Goal: Find specific page/section: Find specific page/section

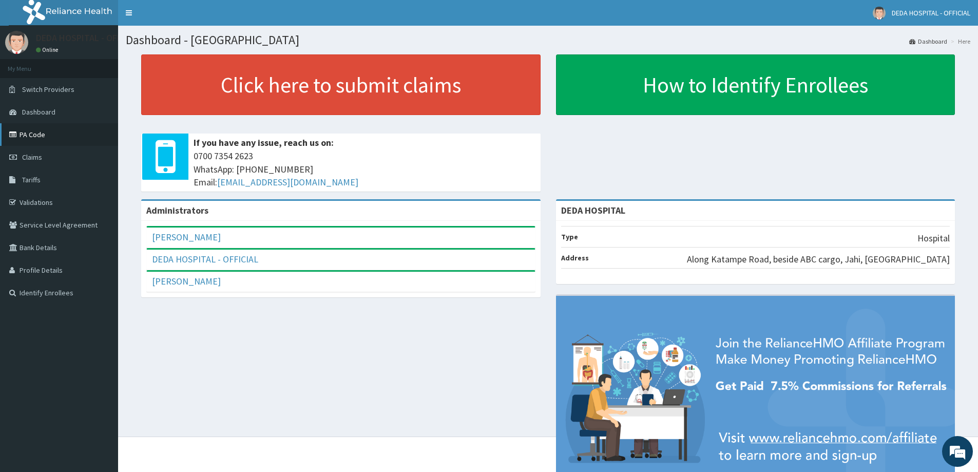
click at [76, 132] on link "PA Code" at bounding box center [59, 134] width 118 height 23
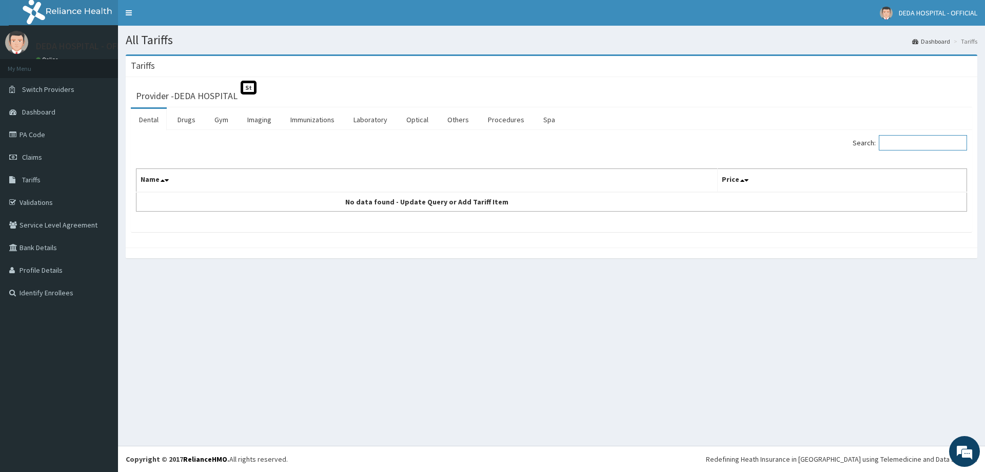
click at [902, 143] on input "Search:" at bounding box center [923, 142] width 88 height 15
